Goal: Find specific page/section: Find specific page/section

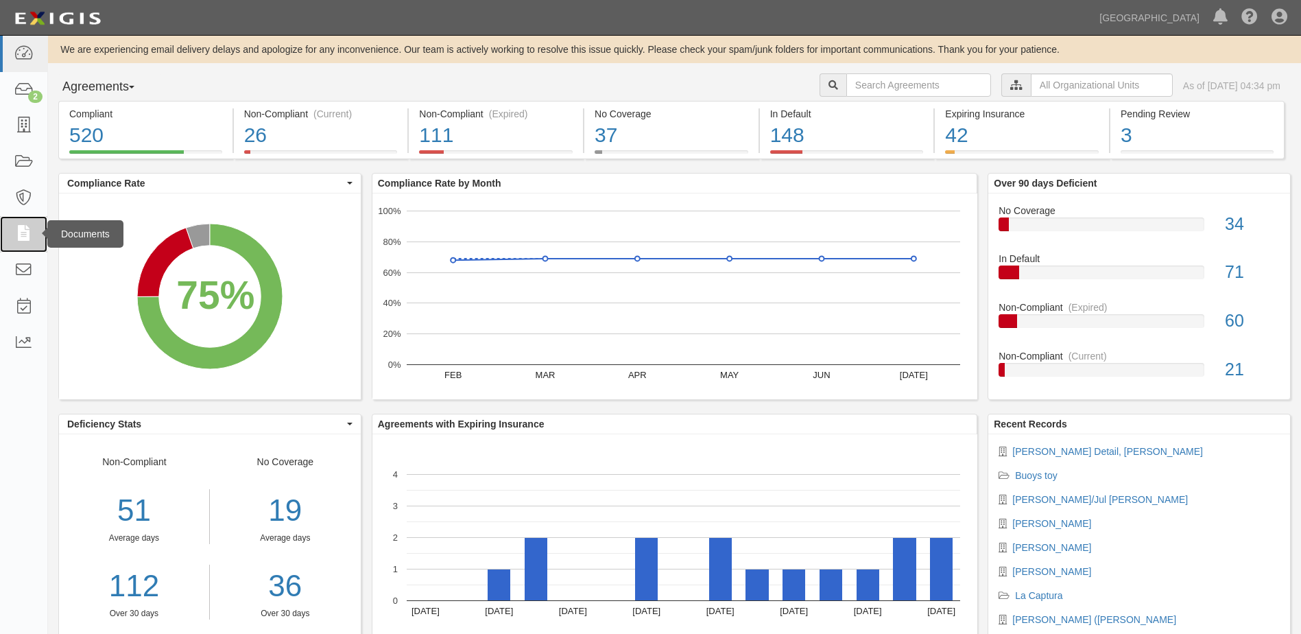
click at [21, 228] on icon at bounding box center [23, 234] width 19 height 16
click at [23, 230] on icon at bounding box center [23, 234] width 19 height 16
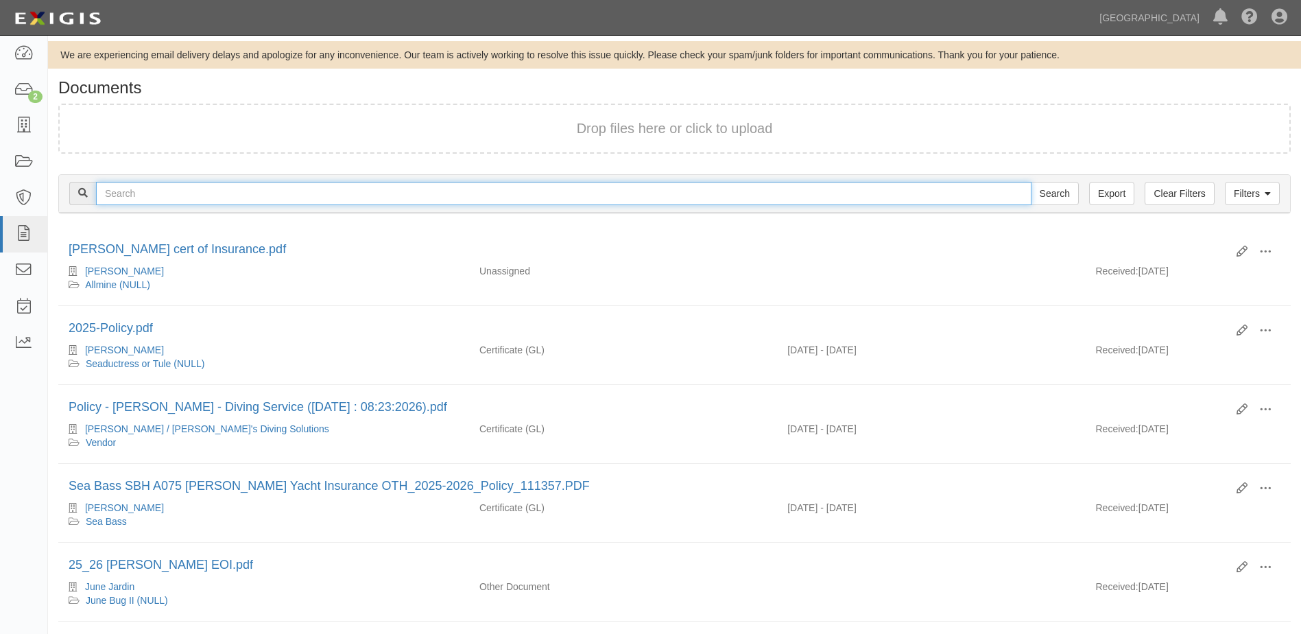
click at [117, 188] on input "text" at bounding box center [563, 193] width 935 height 23
type input "Jon Forst"
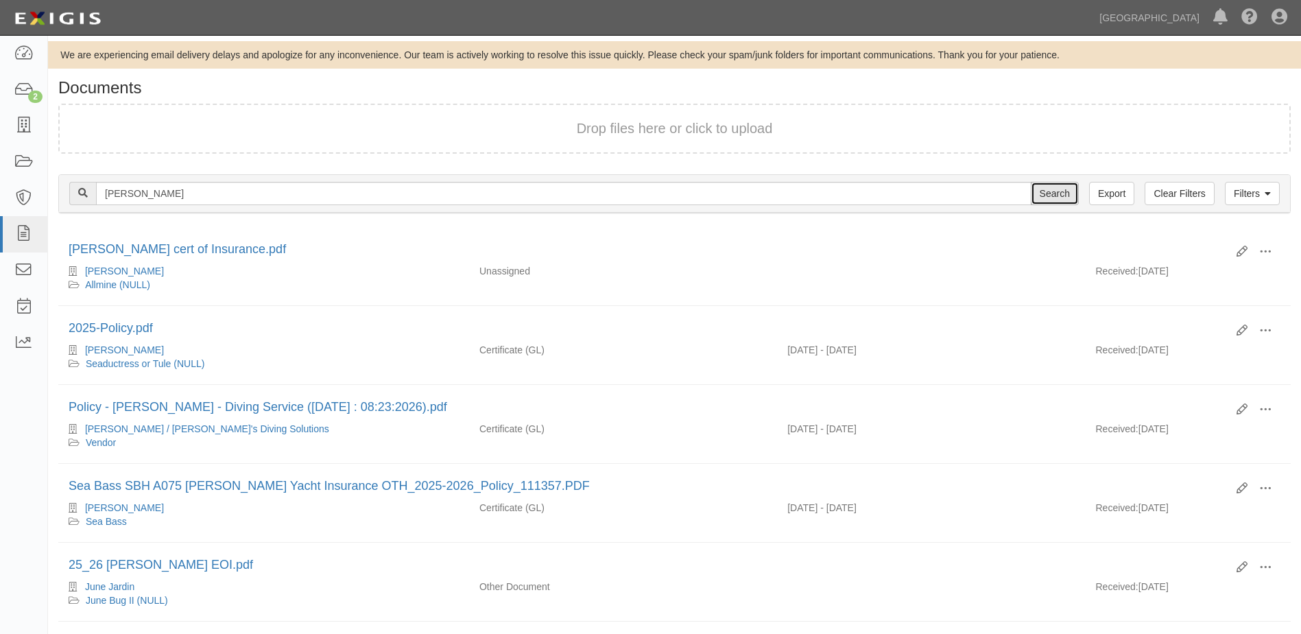
click at [1065, 193] on input "Search" at bounding box center [1055, 193] width 48 height 23
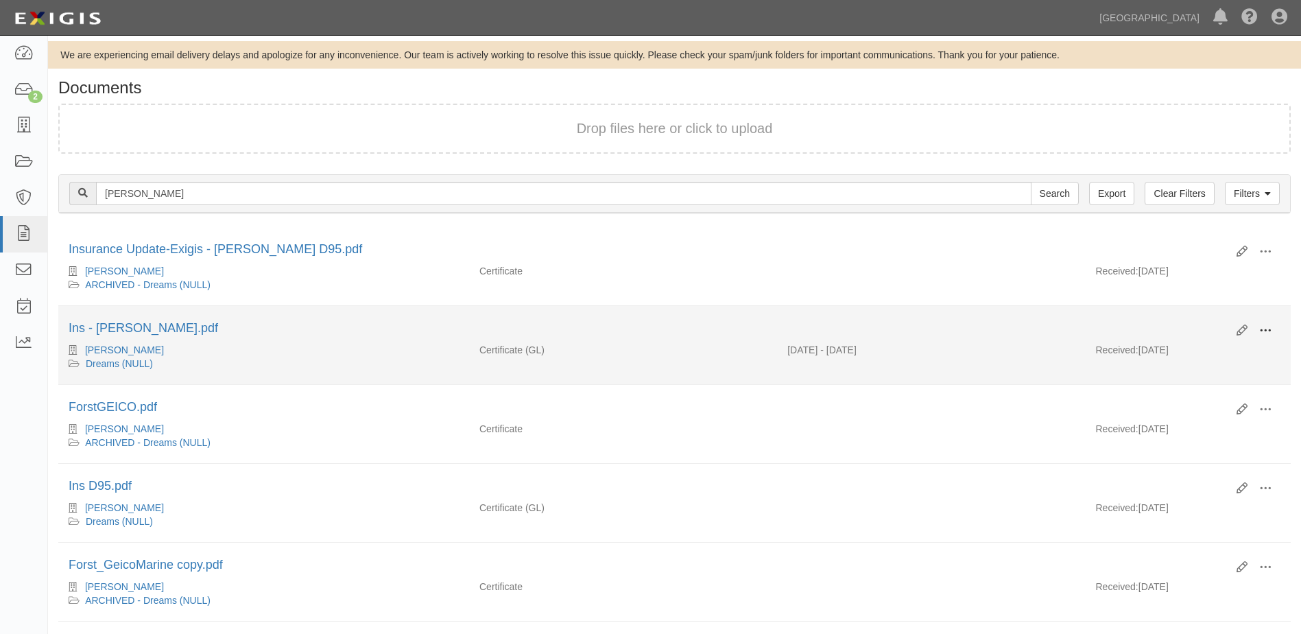
click at [1268, 332] on span at bounding box center [1265, 330] width 12 height 12
click at [1167, 377] on link "View details" at bounding box center [1198, 375] width 108 height 25
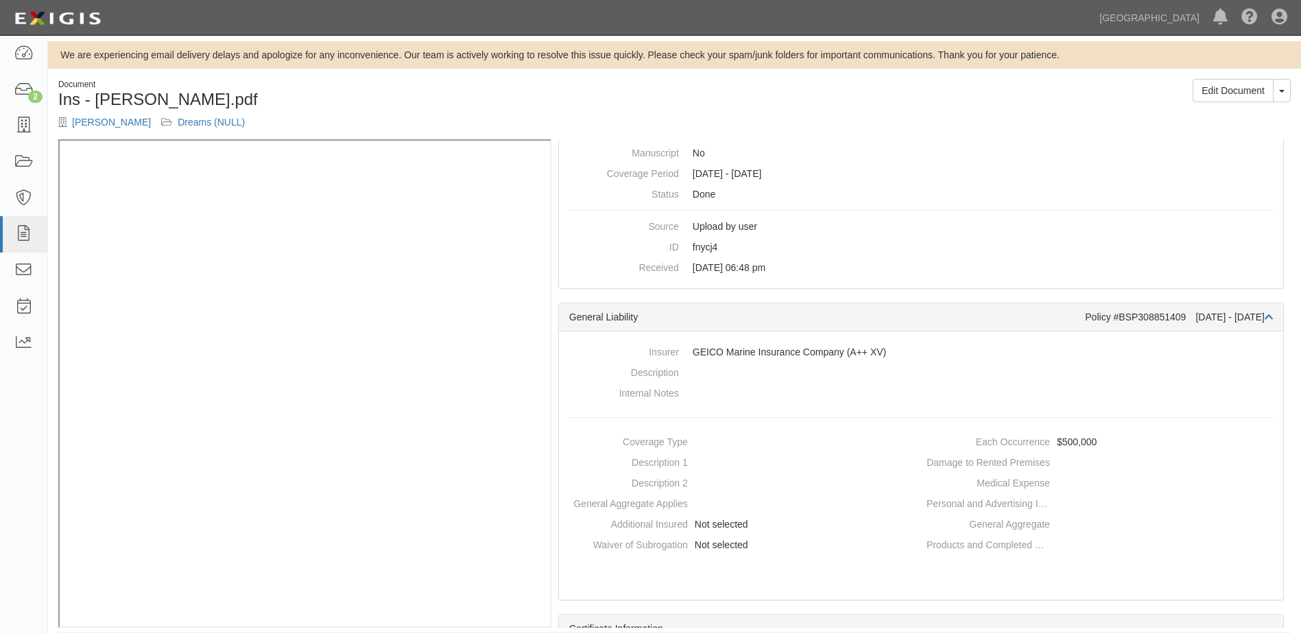
scroll to position [39, 0]
